Goal: Use online tool/utility: Utilize a website feature to perform a specific function

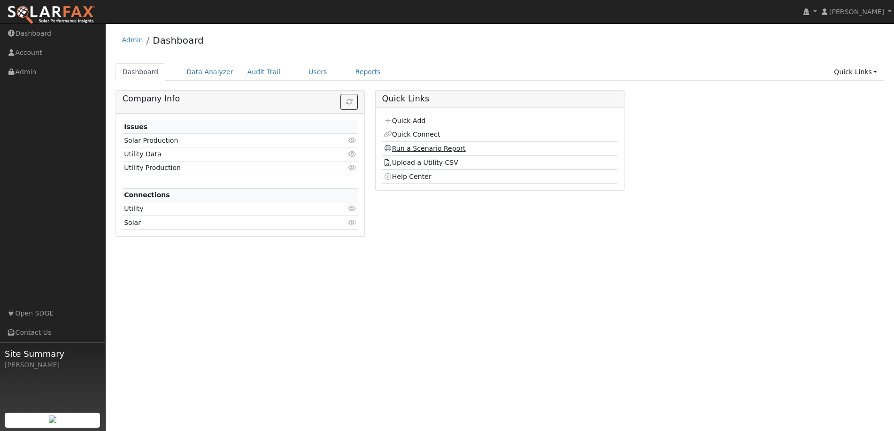
click at [400, 147] on link "Run a Scenario Report" at bounding box center [425, 149] width 82 height 8
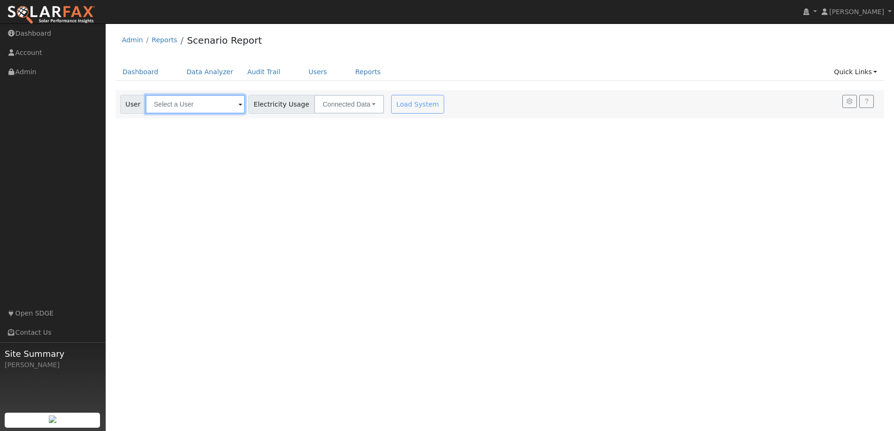
click at [194, 110] on input "text" at bounding box center [196, 104] width 100 height 19
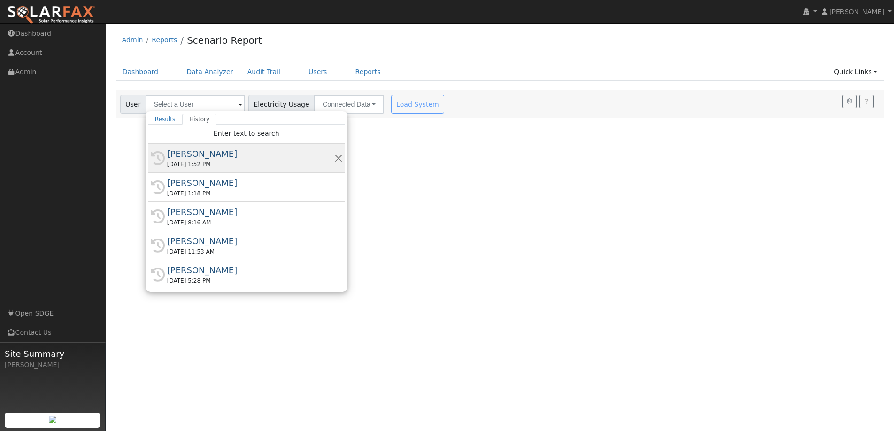
click at [207, 154] on div "Felix Yam" at bounding box center [250, 153] width 167 height 13
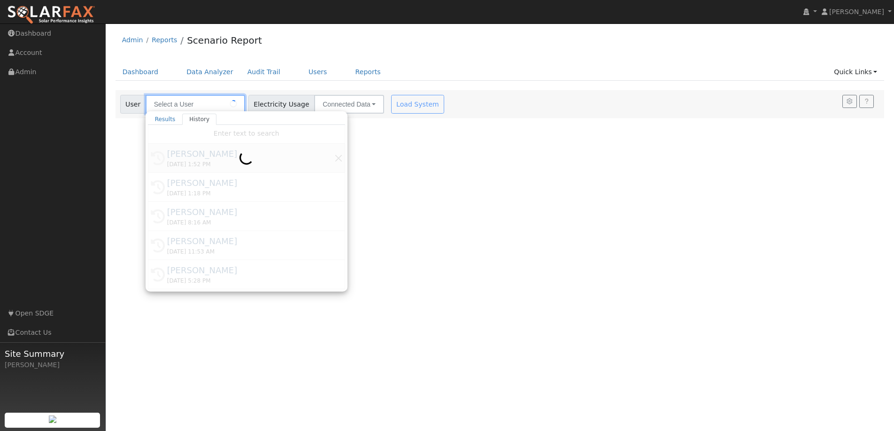
type input "Felix Yam"
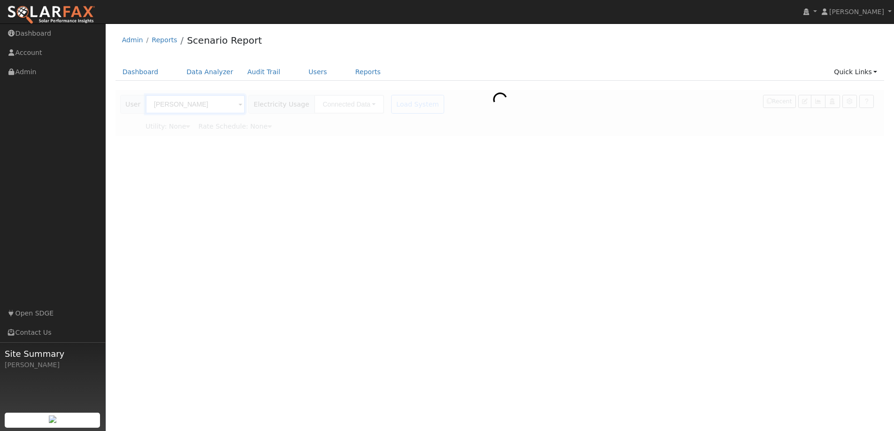
type input "San Diego Gas & Electric"
type input "DR-SES (Solar Energy Systems)"
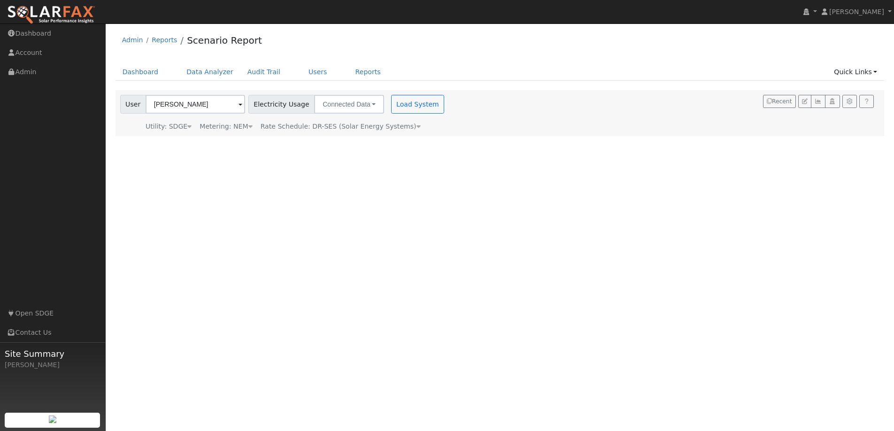
click at [167, 127] on div "Utility: SDGE" at bounding box center [169, 127] width 46 height 10
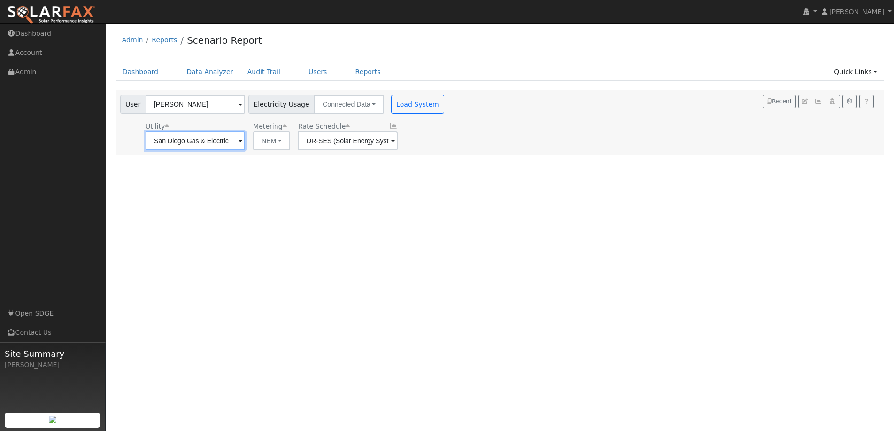
click at [181, 137] on input "San Diego Gas & Electric" at bounding box center [196, 140] width 100 height 19
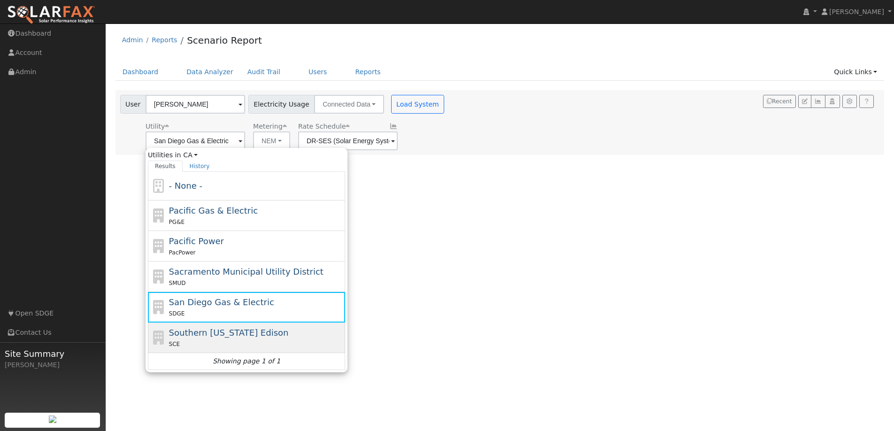
click at [218, 338] on div "Southern California Edison SCE" at bounding box center [256, 337] width 174 height 23
type input "Southern California Edison"
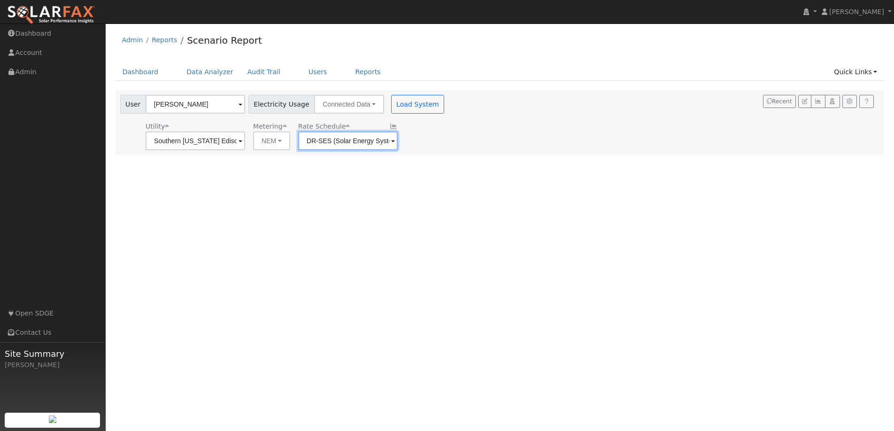
click at [245, 142] on input "DR-SES (Solar Energy Systems)" at bounding box center [196, 140] width 100 height 19
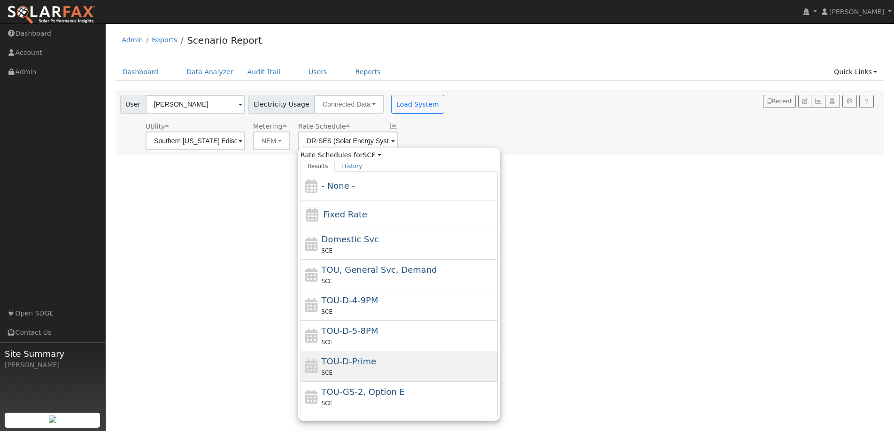
click at [378, 368] on div "SCE" at bounding box center [409, 373] width 174 height 10
type input "TOU-D-Prime"
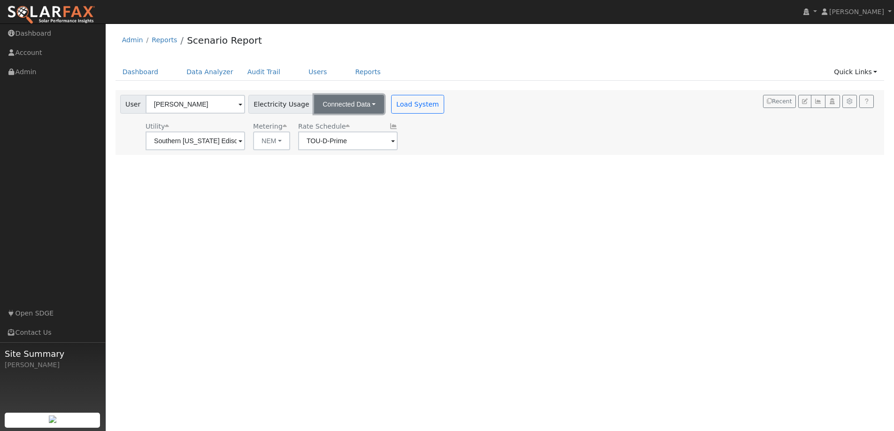
click at [350, 106] on button "Connected Data" at bounding box center [349, 104] width 70 height 19
click at [349, 153] on link "CSV Data" at bounding box center [350, 151] width 67 height 13
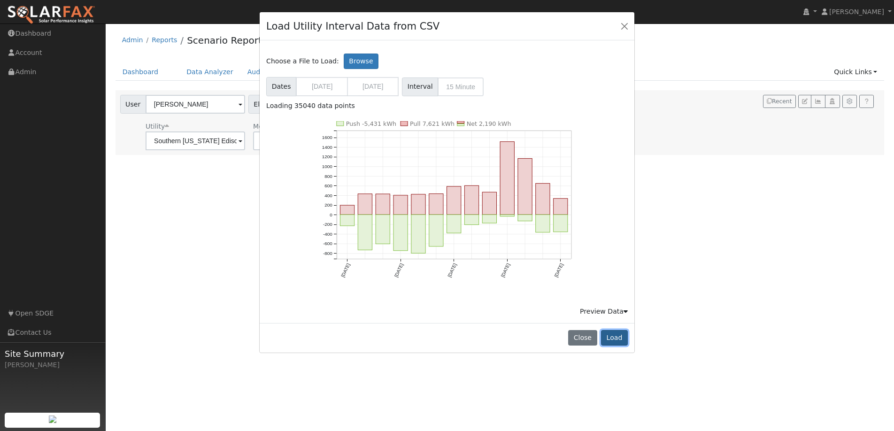
click at [622, 340] on button "Load" at bounding box center [614, 338] width 27 height 16
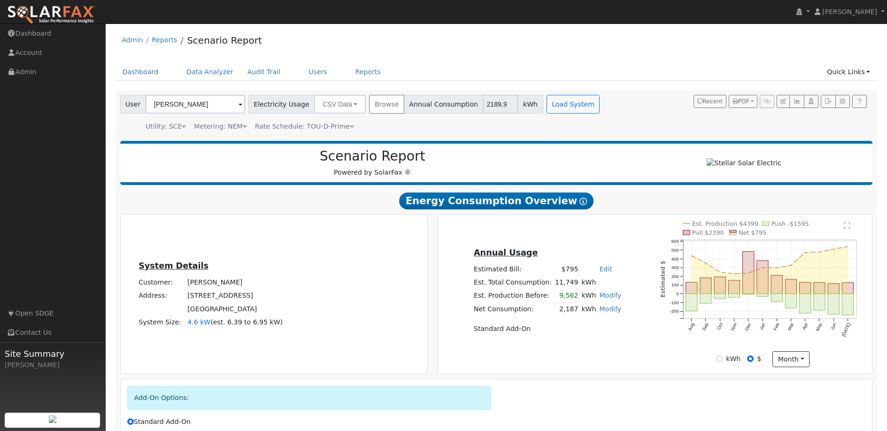
click at [563, 74] on ul "Dashboard Data Analyzer Audit Trail Users Reports Quick Links Quick Add Quick C…" at bounding box center [497, 71] width 762 height 17
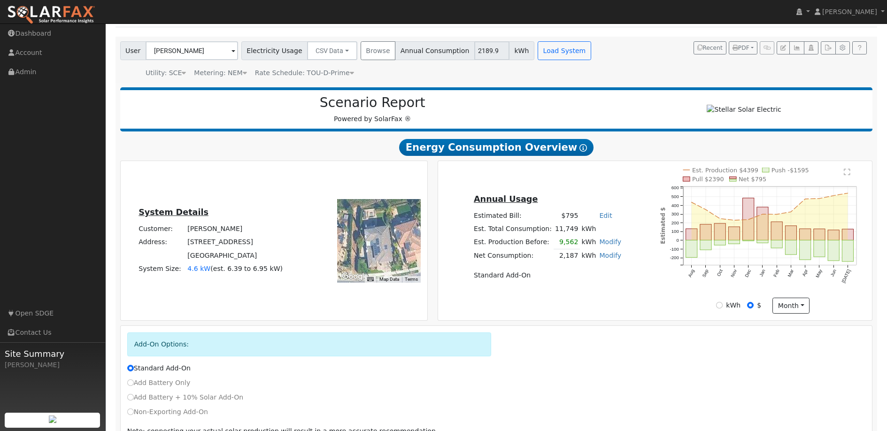
scroll to position [109, 0]
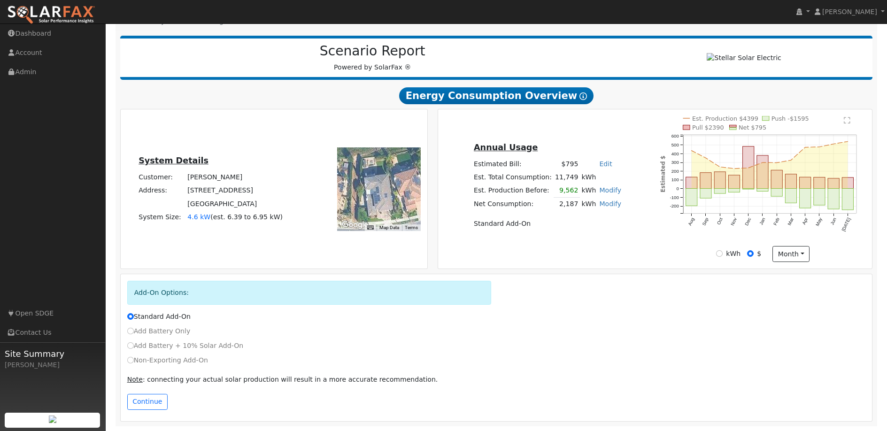
click at [149, 357] on label "Non-Exporting Add-On" at bounding box center [167, 360] width 81 height 10
click at [134, 357] on input "Non-Exporting Add-On" at bounding box center [130, 360] width 7 height 7
radio input "true"
radio input "false"
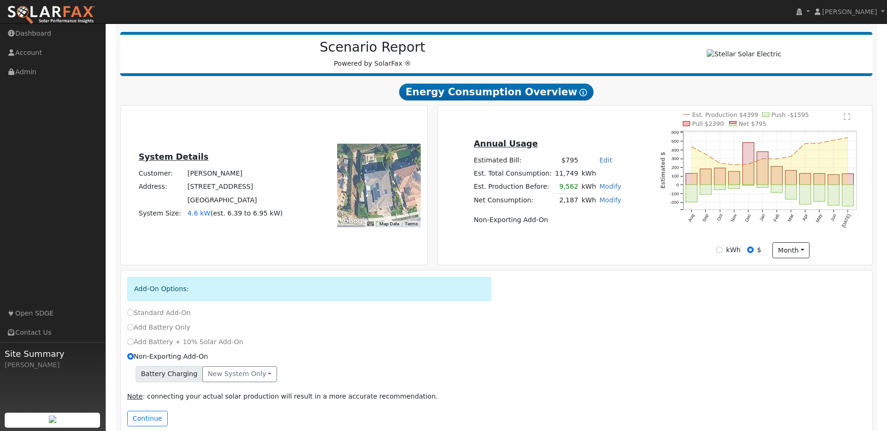
click at [138, 332] on label "Add Battery Only" at bounding box center [158, 328] width 63 height 10
click at [134, 331] on input "Add Battery Only" at bounding box center [130, 327] width 7 height 7
radio input "true"
radio input "false"
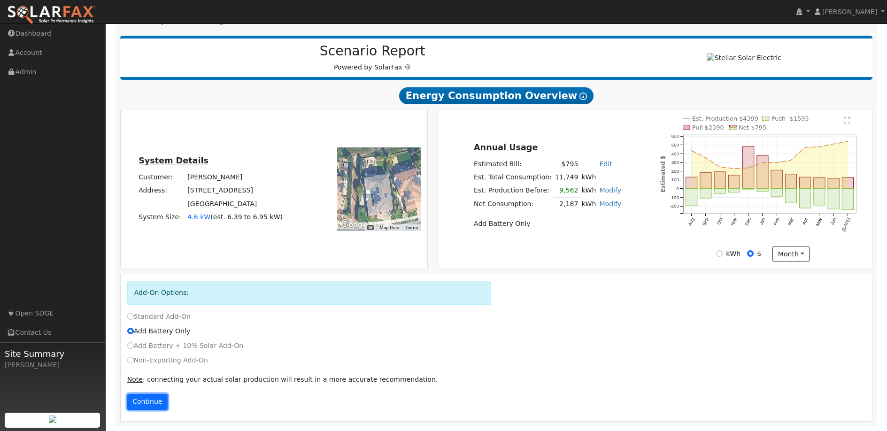
click at [141, 394] on button "Continue" at bounding box center [147, 402] width 40 height 16
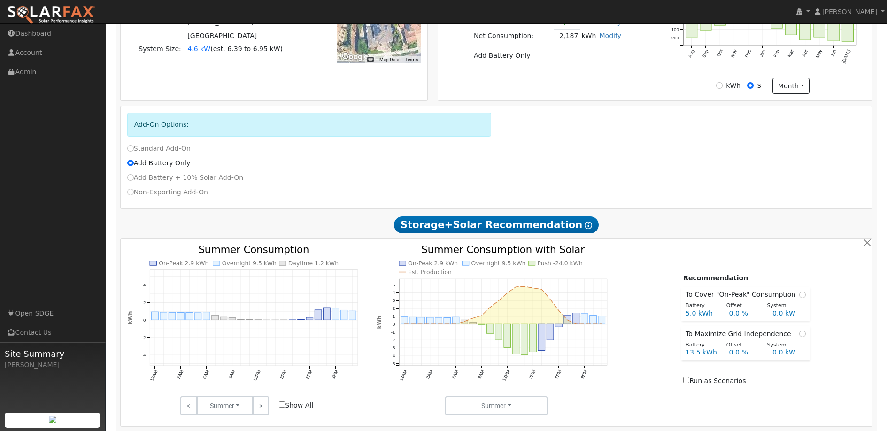
scroll to position [333, 0]
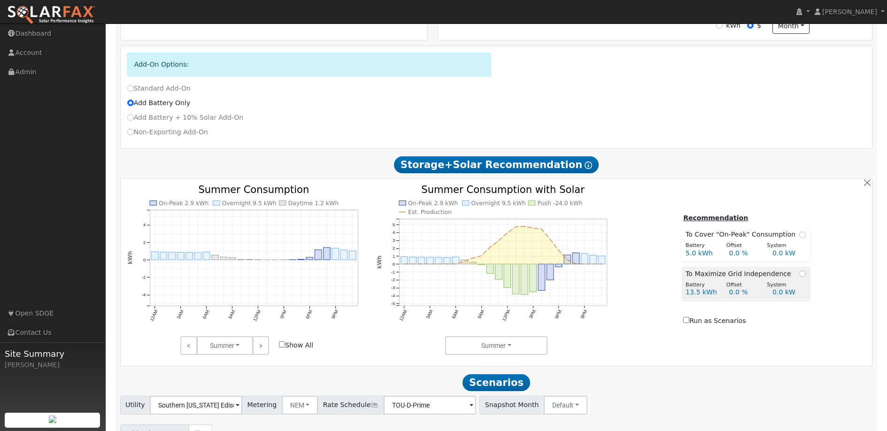
click at [793, 282] on tbody "To Maximize Grid Independence Battery Offset System 13.5 kWh 0.0 % 0.0 kW" at bounding box center [746, 283] width 128 height 34
radio input "true"
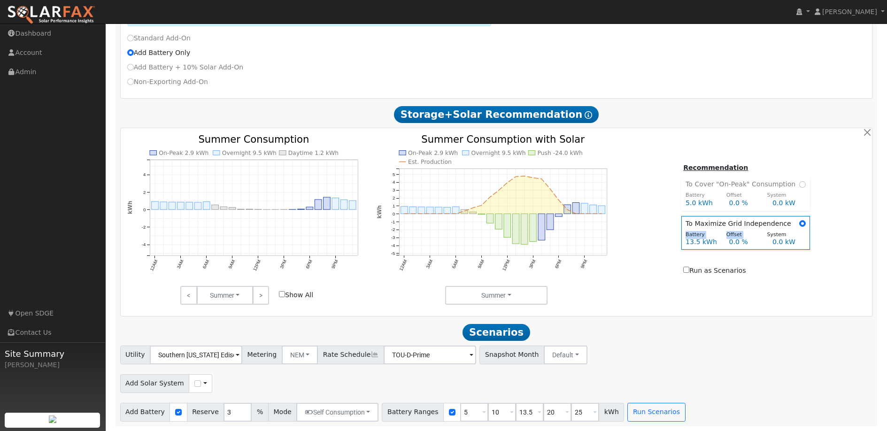
click at [689, 271] on input "Run as Scenarios" at bounding box center [686, 270] width 6 height 6
checkbox input "true"
click at [641, 413] on button "Run Scenarios" at bounding box center [656, 412] width 58 height 19
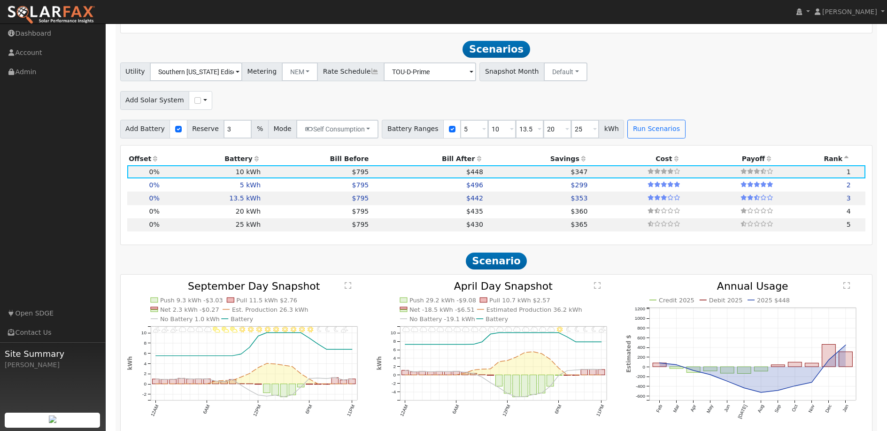
scroll to position [683, 0]
